Goal: Check status

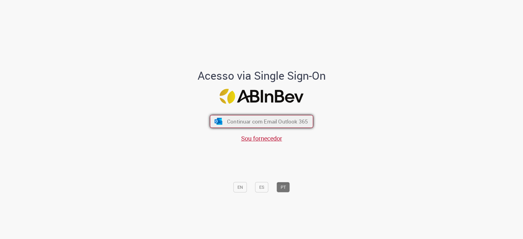
click at [266, 126] on button "Continuar com Email Outlook 365" at bounding box center [261, 121] width 103 height 13
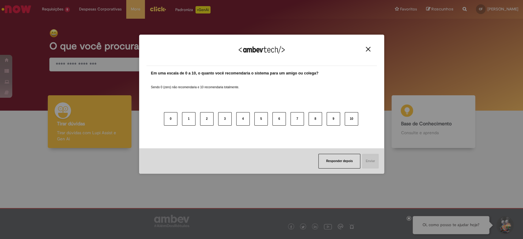
click at [66, 22] on div "Agradecemos seu feedback! Em uma escala de 0 a 10, o quanto você recomendaria o…" at bounding box center [261, 119] width 523 height 239
click at [364, 49] on button "Close" at bounding box center [368, 49] width 8 height 5
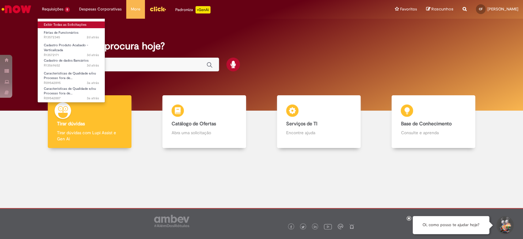
click at [61, 23] on link "Exibir Todas as Solicitações" at bounding box center [71, 24] width 67 height 7
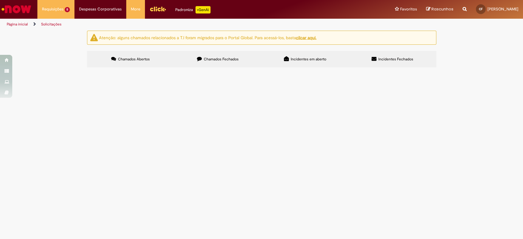
click at [0, 0] on span "Solicitei um reembolso e ele não caiu na minha conta. Gostaria de saber em qual…" at bounding box center [0, 0] width 0 height 0
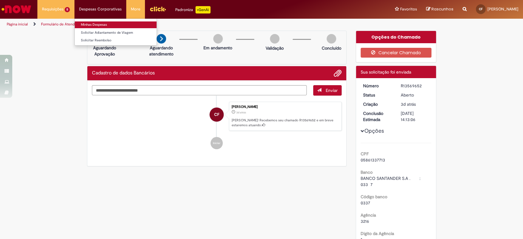
click at [108, 25] on link "Minhas Despesas" at bounding box center [116, 24] width 82 height 7
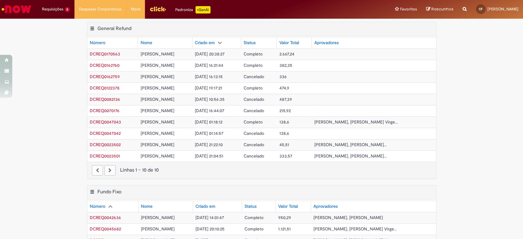
click at [161, 52] on span "[PERSON_NAME]" at bounding box center [157, 54] width 34 height 6
